Goal: Task Accomplishment & Management: Use online tool/utility

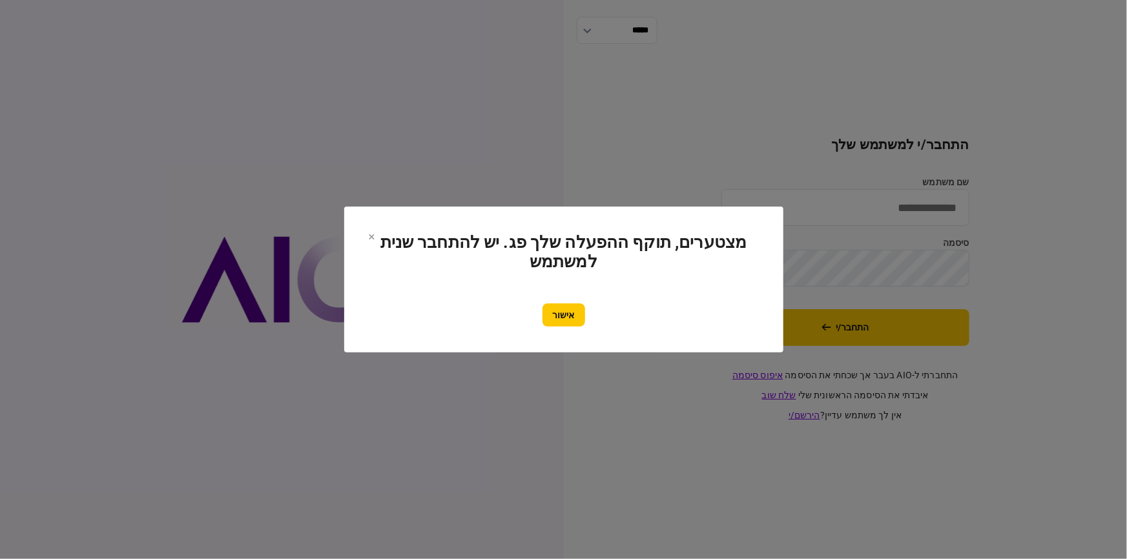
type input "********"
drag, startPoint x: 538, startPoint y: 313, endPoint x: 603, endPoint y: 310, distance: 65.3
click at [543, 312] on div "אישור" at bounding box center [564, 315] width 388 height 23
click at [574, 320] on button "אישור" at bounding box center [564, 315] width 43 height 23
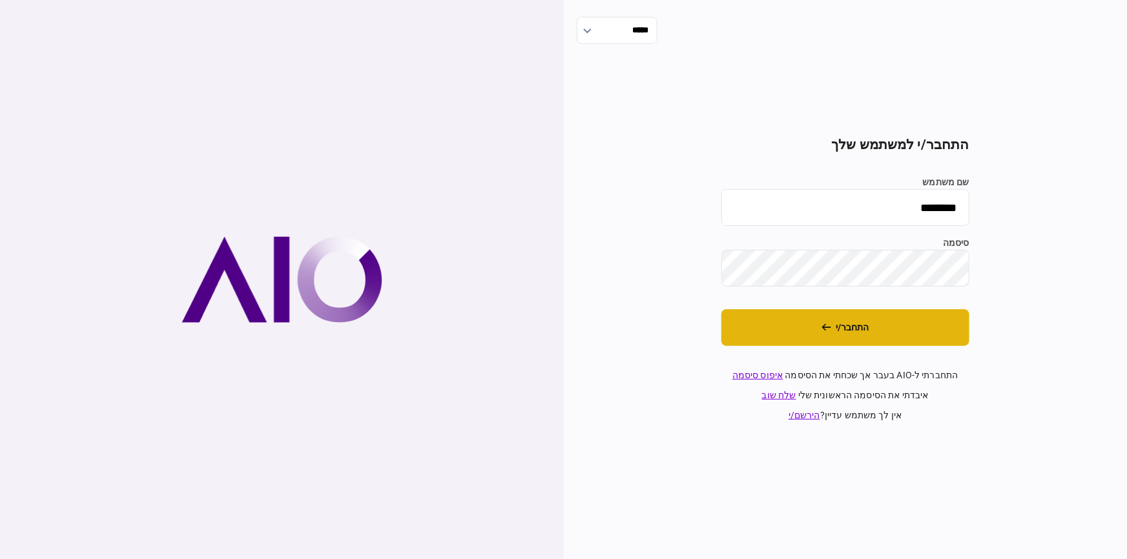
click at [871, 333] on button "התחבר/י" at bounding box center [845, 327] width 248 height 37
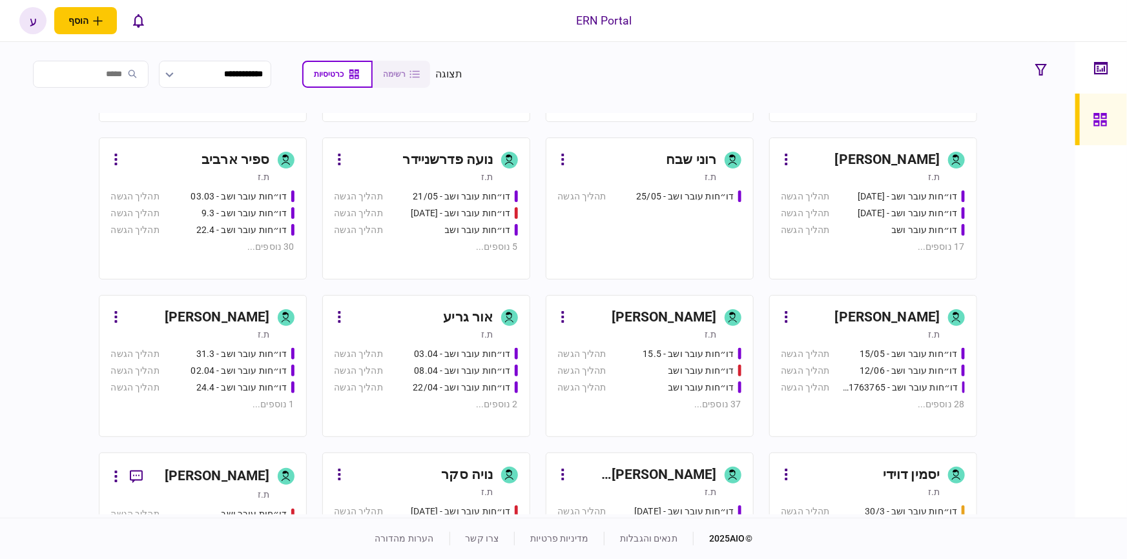
scroll to position [200, 0]
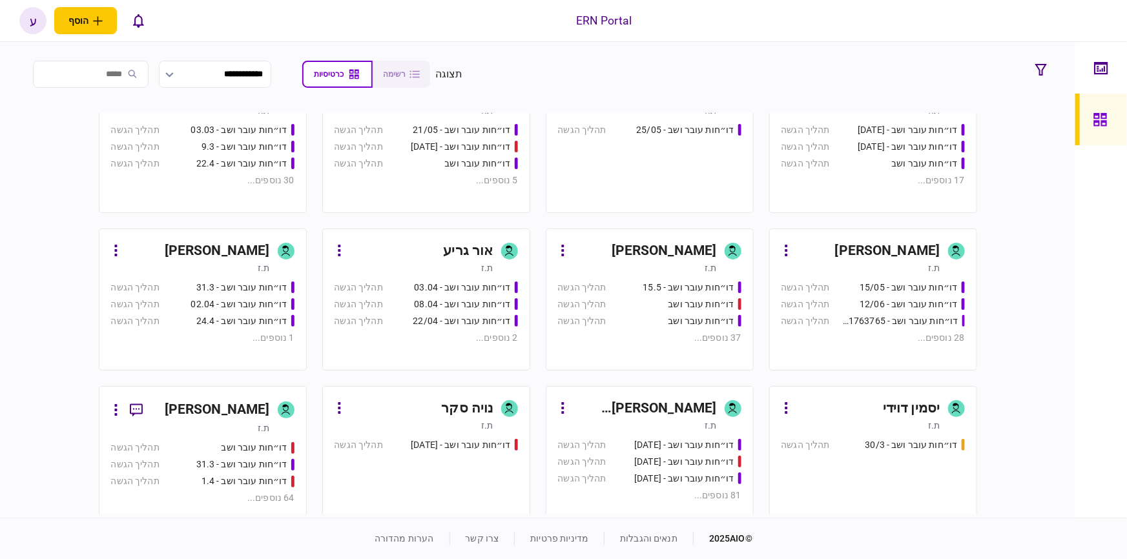
click at [227, 400] on div "[PERSON_NAME]" at bounding box center [217, 410] width 105 height 21
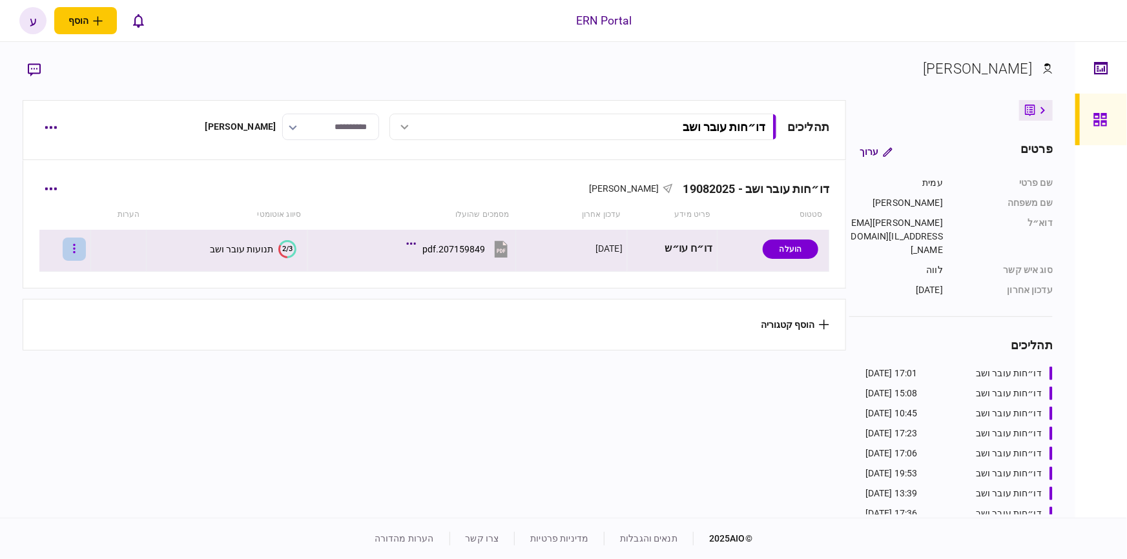
click at [83, 247] on button "button" at bounding box center [74, 249] width 23 height 23
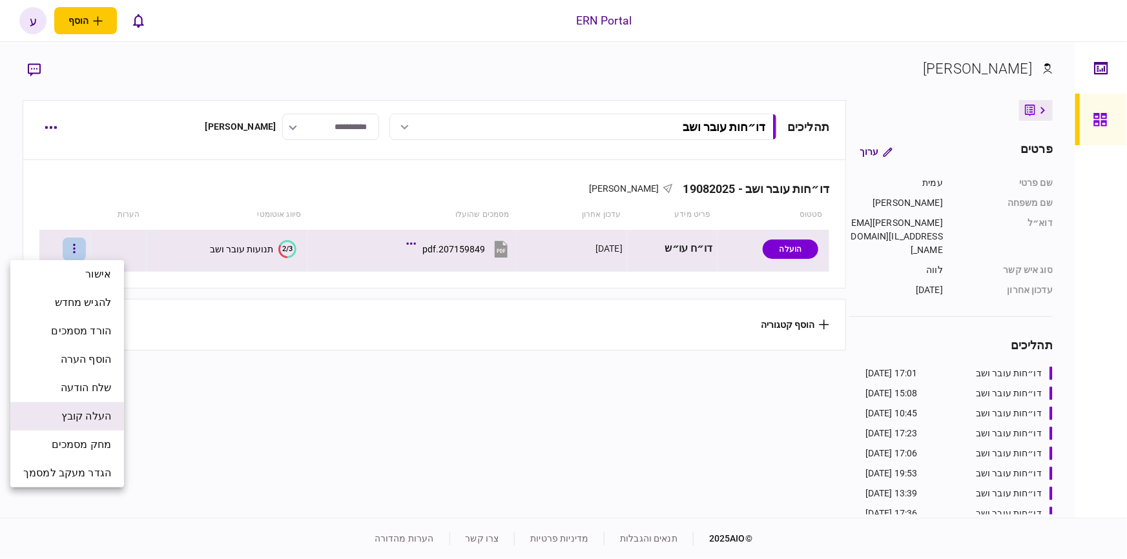
click at [83, 412] on span "העלה קובץ" at bounding box center [86, 417] width 50 height 16
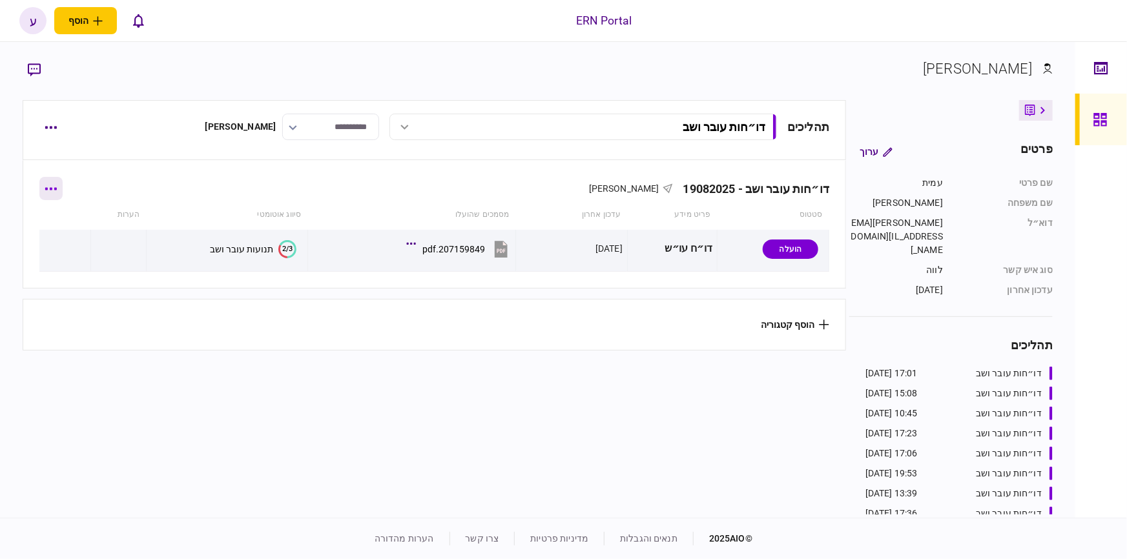
click at [57, 187] on icon "button" at bounding box center [51, 188] width 12 height 3
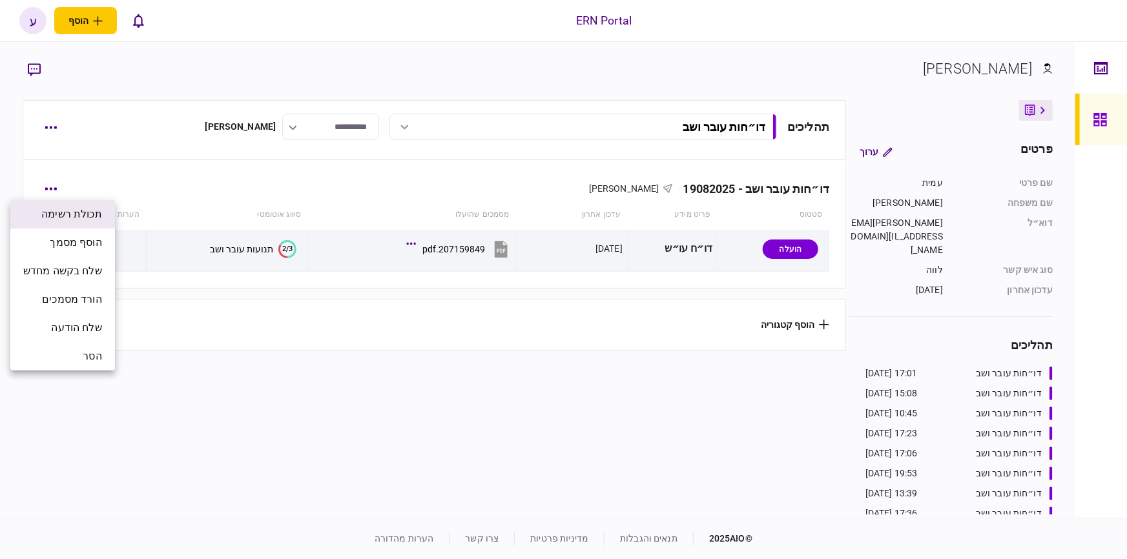
click at [115, 203] on li "תכולת רשימה" at bounding box center [62, 214] width 105 height 28
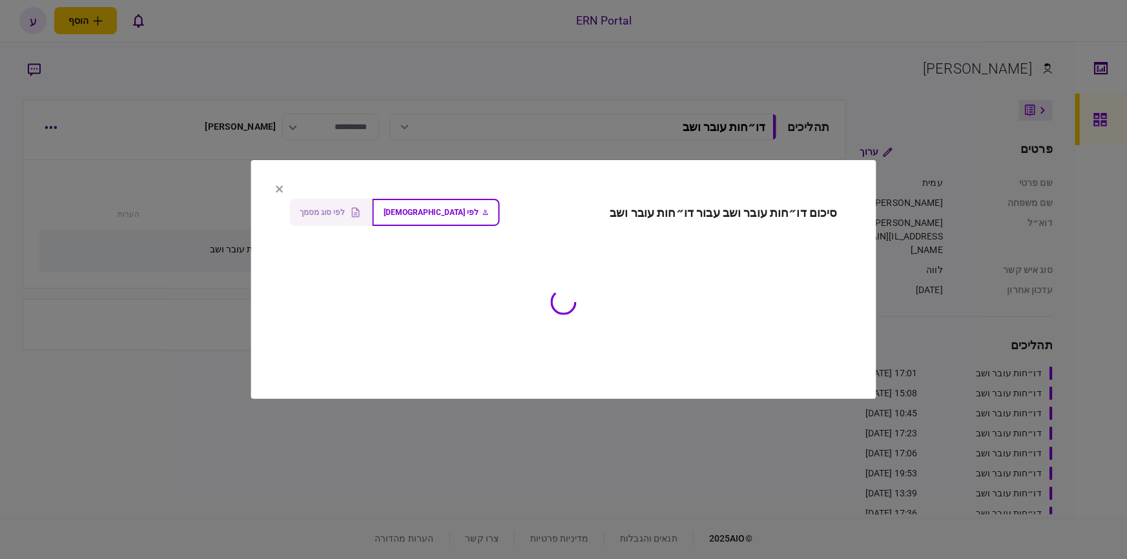
click at [85, 159] on div at bounding box center [563, 279] width 1127 height 559
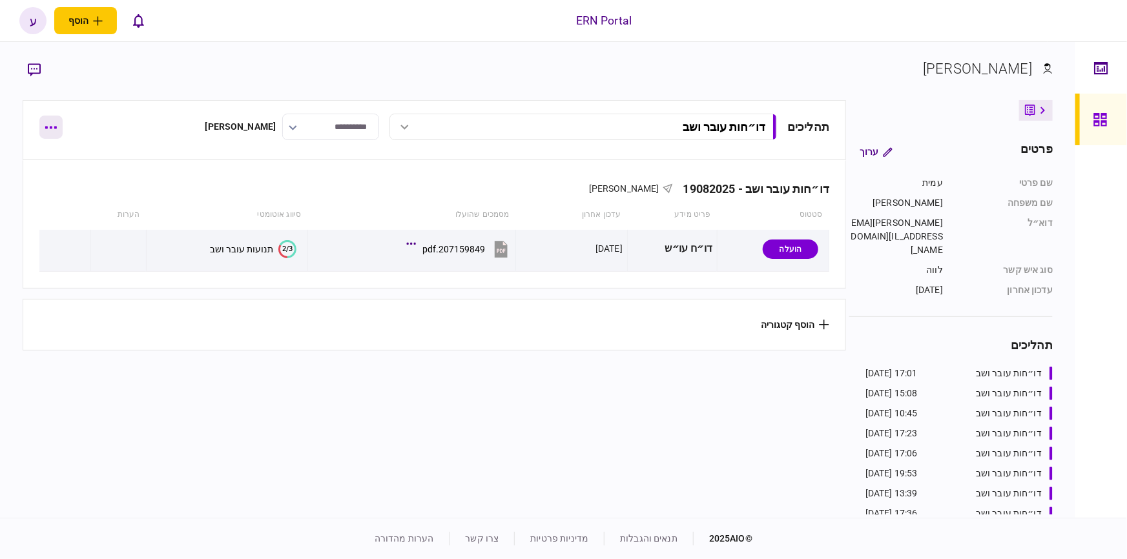
click at [52, 136] on button "button" at bounding box center [50, 127] width 23 height 23
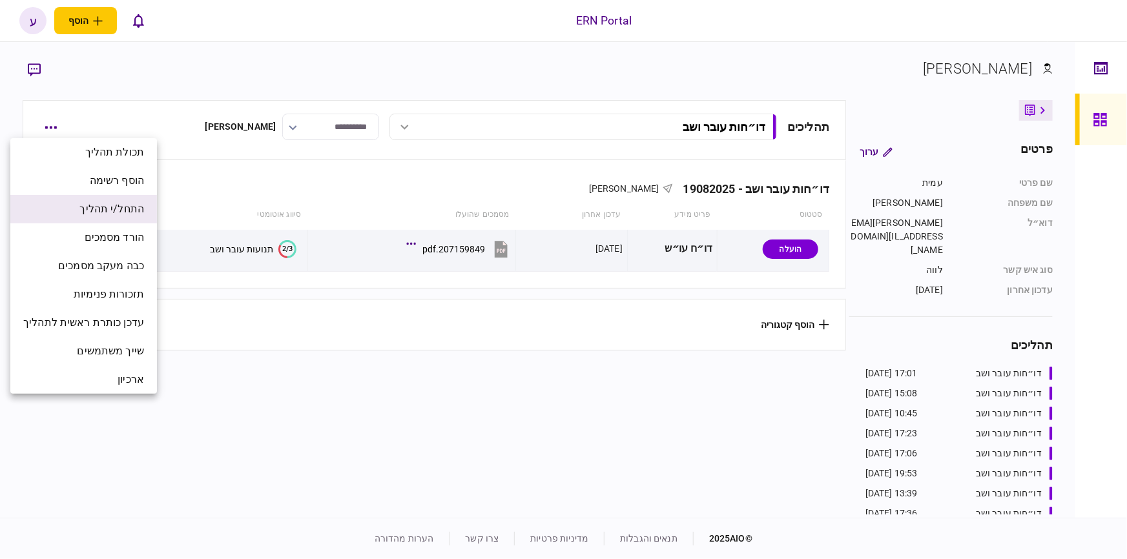
click at [121, 206] on span "התחל/י תהליך" at bounding box center [111, 210] width 65 height 16
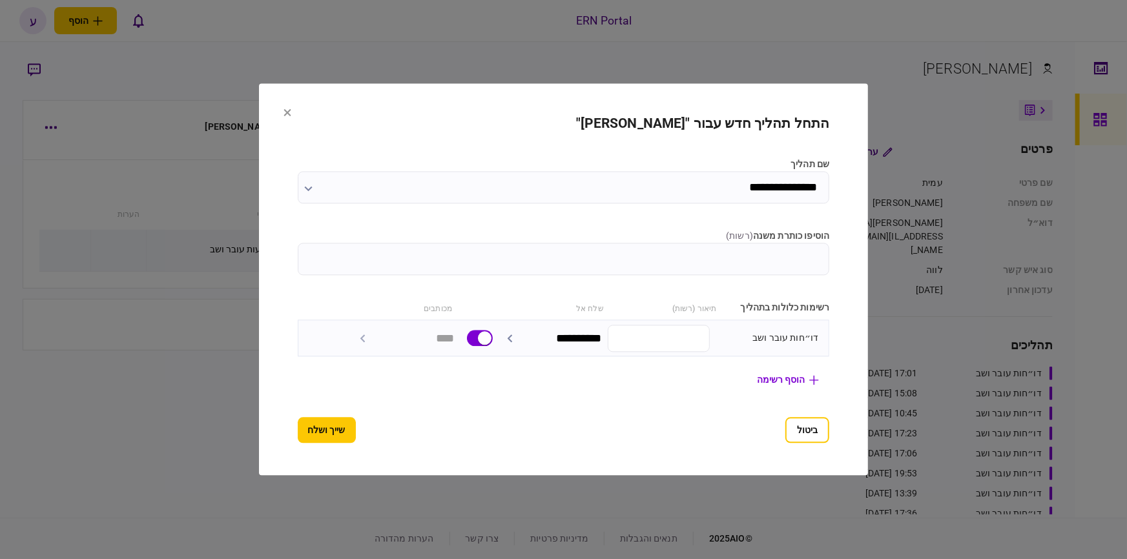
click at [273, 119] on section "**********" at bounding box center [564, 280] width 610 height 392
click at [284, 116] on button at bounding box center [288, 114] width 8 height 10
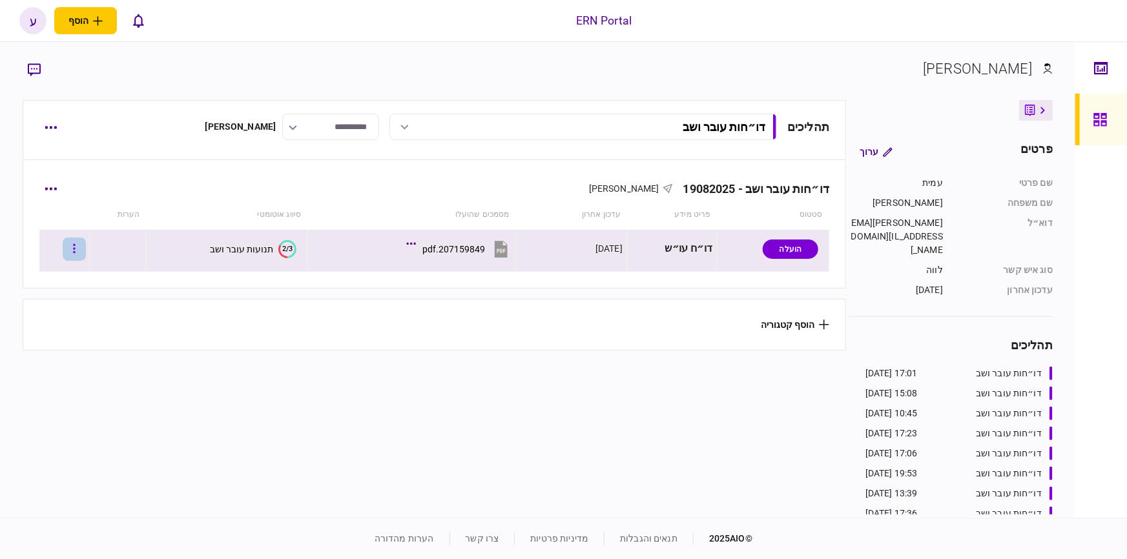
click at [79, 247] on button "button" at bounding box center [74, 249] width 23 height 23
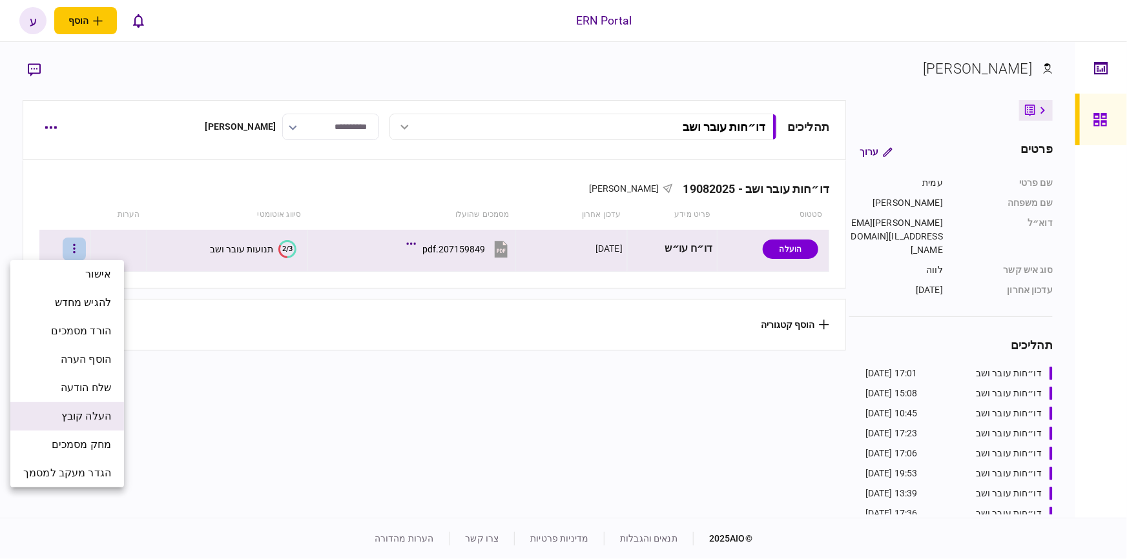
click at [91, 411] on span "העלה קובץ" at bounding box center [86, 417] width 50 height 16
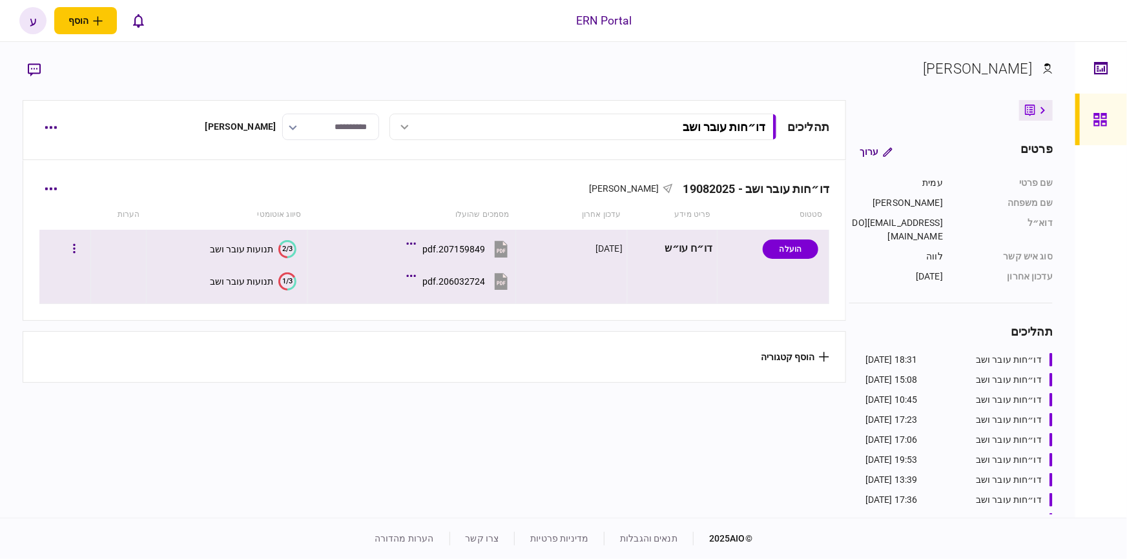
click at [252, 280] on div "תנועות עובר ושב" at bounding box center [241, 281] width 63 height 10
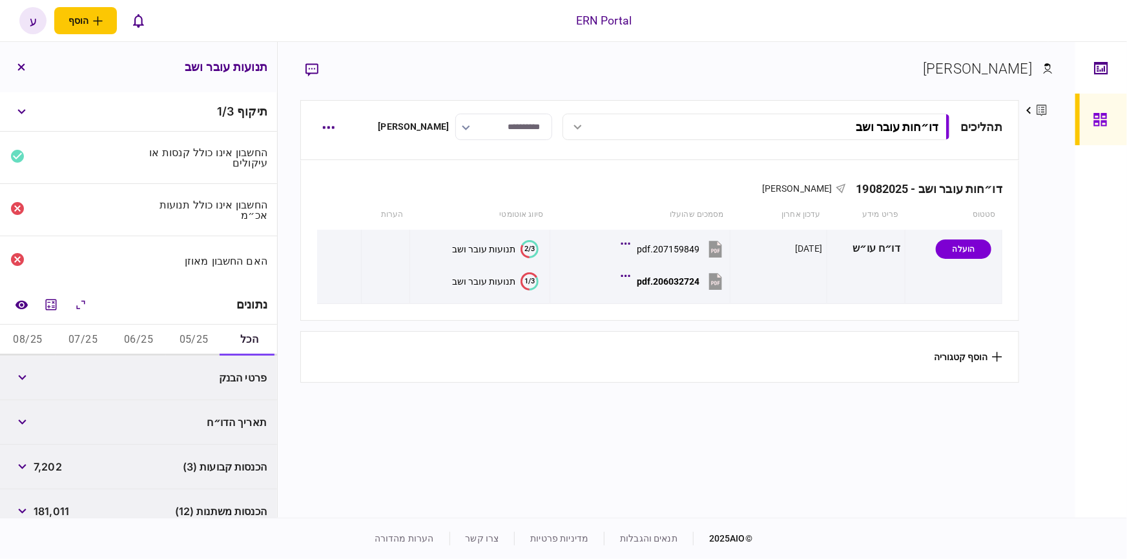
click at [177, 338] on button "05/25" at bounding box center [194, 340] width 56 height 31
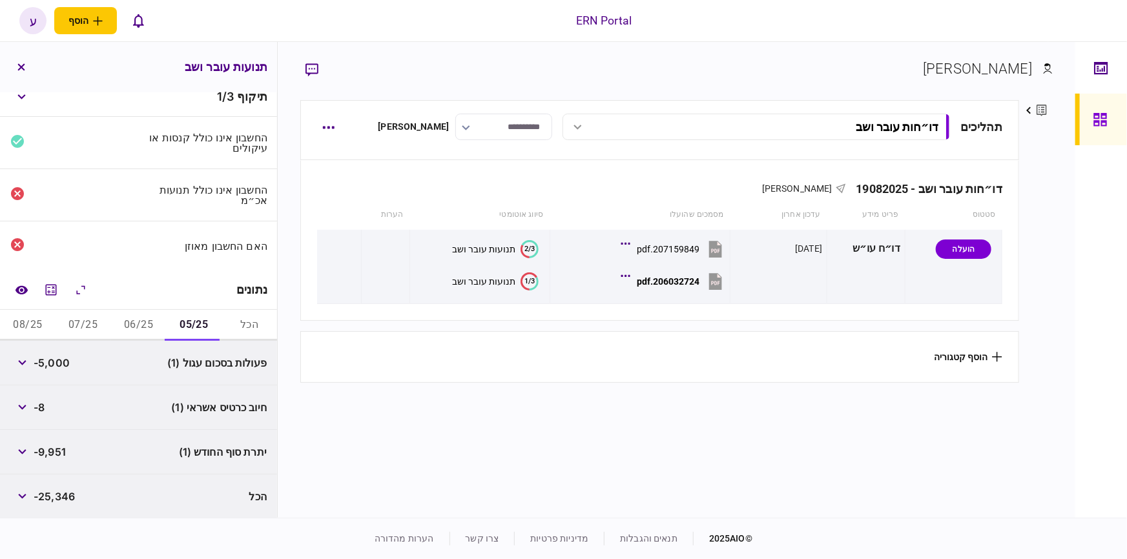
click at [151, 322] on button "06/25" at bounding box center [139, 325] width 56 height 31
